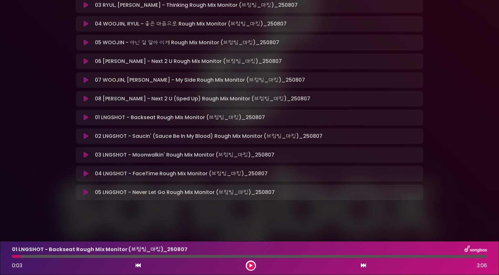
click at [215, 170] on p "04 LNGSHOT - FaceTime Rough Mix Monitor (브컴팀_마킹)_250807 Loading Track..." at bounding box center [181, 174] width 173 height 8
click at [203, 140] on div "02 LNGSHOT - Saucin' (Sauce Be In My Blood) Rough Mix Monitor (브컴팀_마킹)_…" at bounding box center [249, 135] width 347 height 15
click at [177, 126] on div "01 LNGSHOT - Are You Ready_Rough Mix Monitor (브컴팀_마킹)_250807 Loading Tr…" at bounding box center [249, 80] width 347 height 240
click at [178, 116] on p "01 LNGSHOT - Backseat Rough Mix Monitor (브컴팀_마킹)_250807 Loading Track..." at bounding box center [180, 118] width 170 height 8
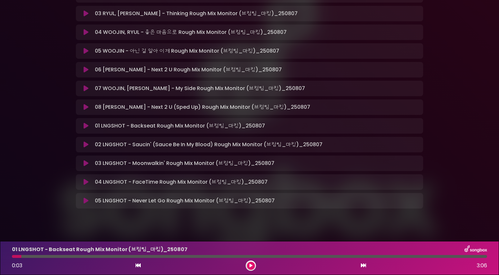
scroll to position [180, 0]
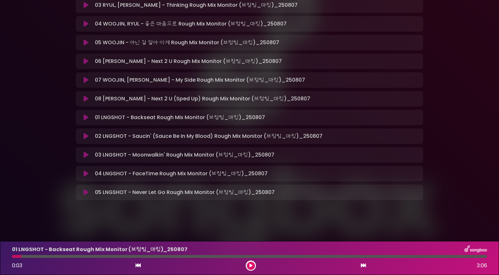
click at [82, 117] on button at bounding box center [86, 117] width 13 height 6
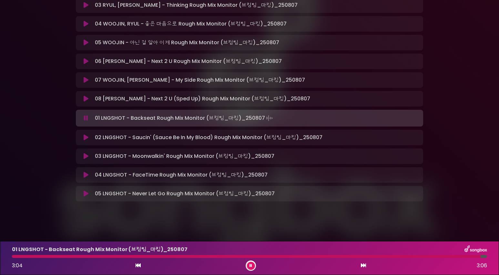
click at [147, 145] on div "02 LNGSHOT - Saucin' (Sauce Be In My Blood) Rough Mix Monitor (브컴팀_마킹)_…" at bounding box center [249, 137] width 347 height 15
click at [87, 139] on icon at bounding box center [86, 137] width 5 height 6
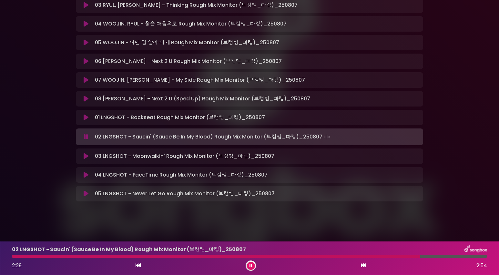
click at [87, 138] on icon at bounding box center [86, 137] width 4 height 6
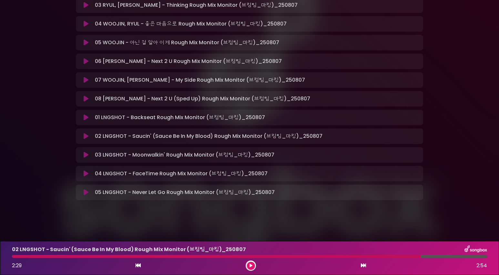
click at [83, 138] on button at bounding box center [86, 136] width 13 height 6
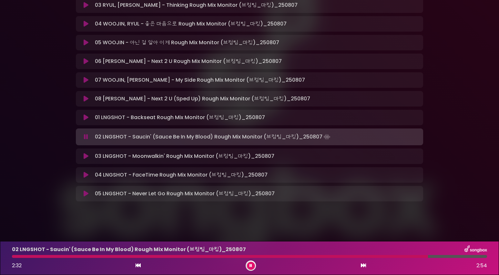
click at [246, 257] on div at bounding box center [220, 256] width 416 height 3
click at [250, 262] on button at bounding box center [251, 266] width 8 height 8
